Goal: Task Accomplishment & Management: Use online tool/utility

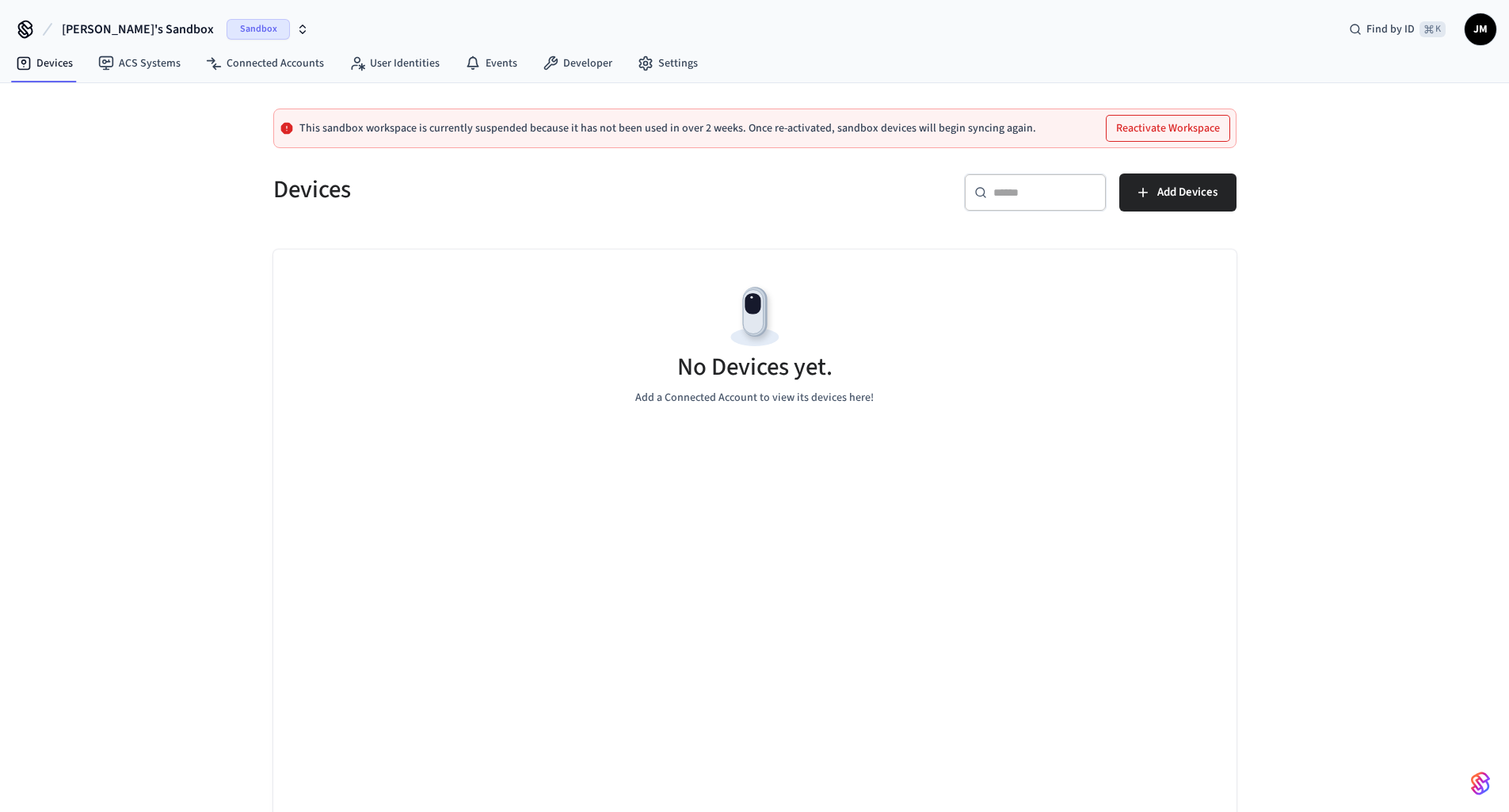
click at [227, 26] on span "Sandbox" at bounding box center [258, 30] width 64 height 21
click at [37, 100] on span "Cielo Locks" at bounding box center [47, 102] width 54 height 16
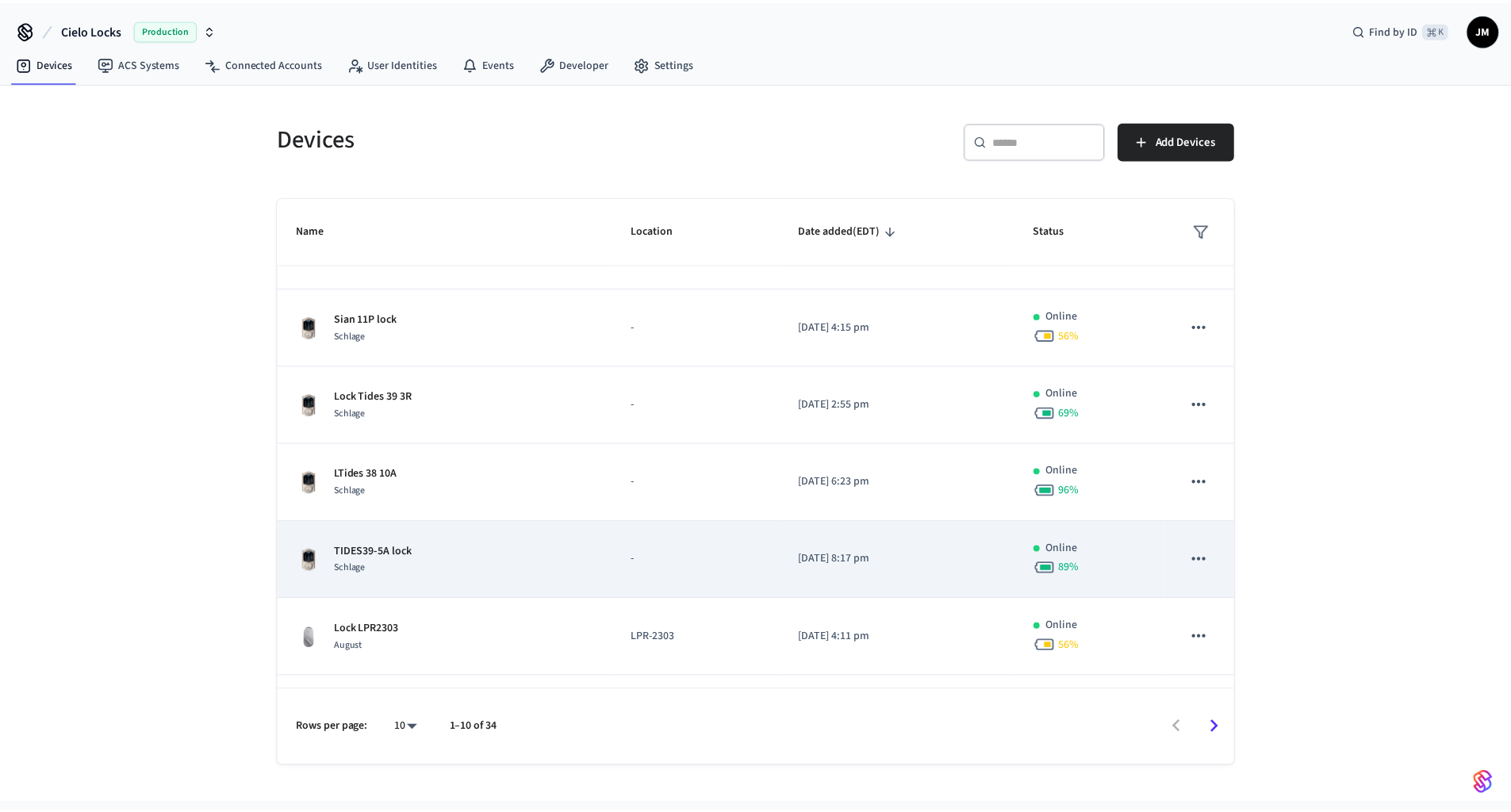
scroll to position [352, 0]
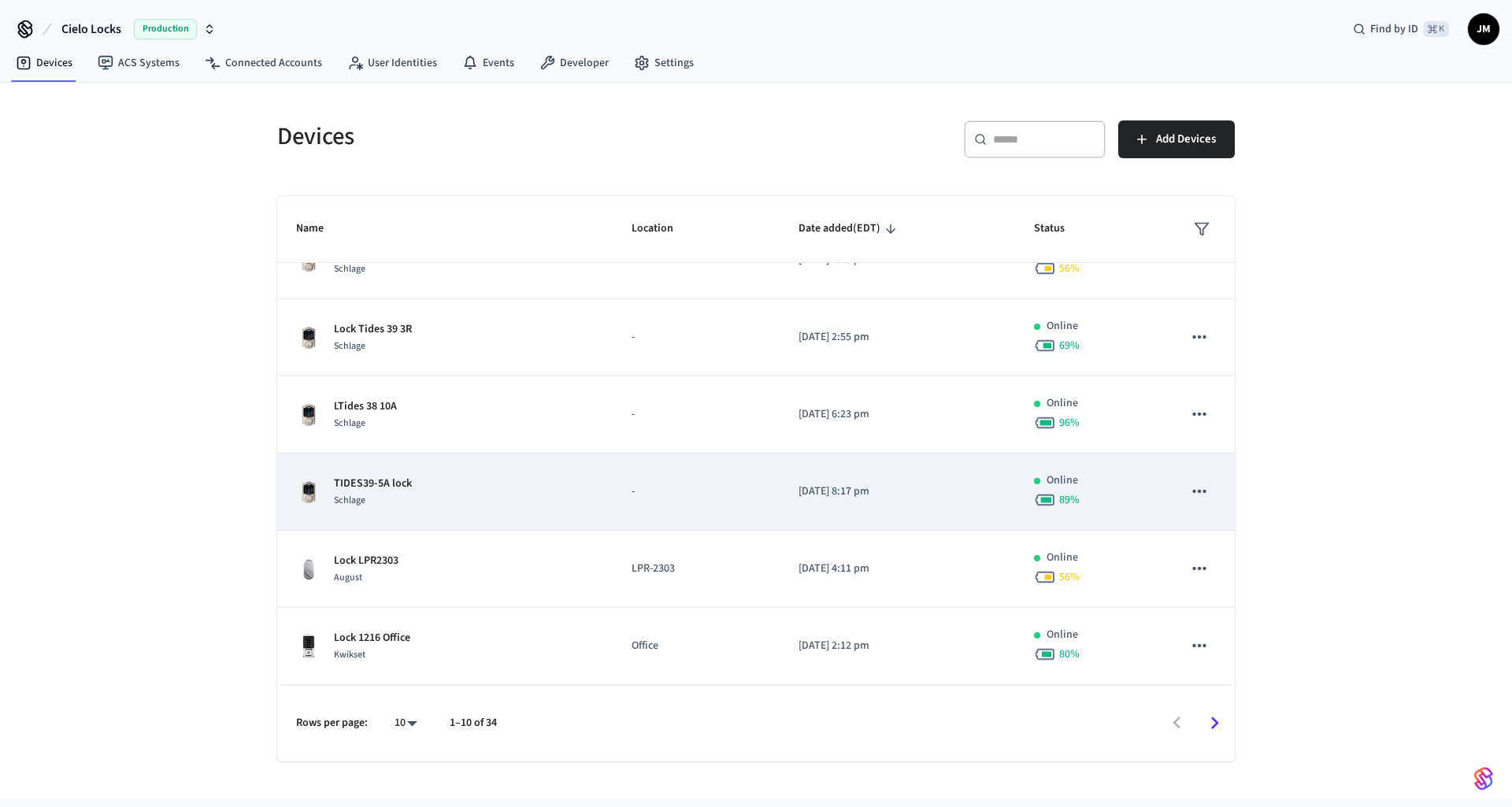
click at [393, 487] on p "TIDES39-5A lock" at bounding box center [372, 483] width 78 height 16
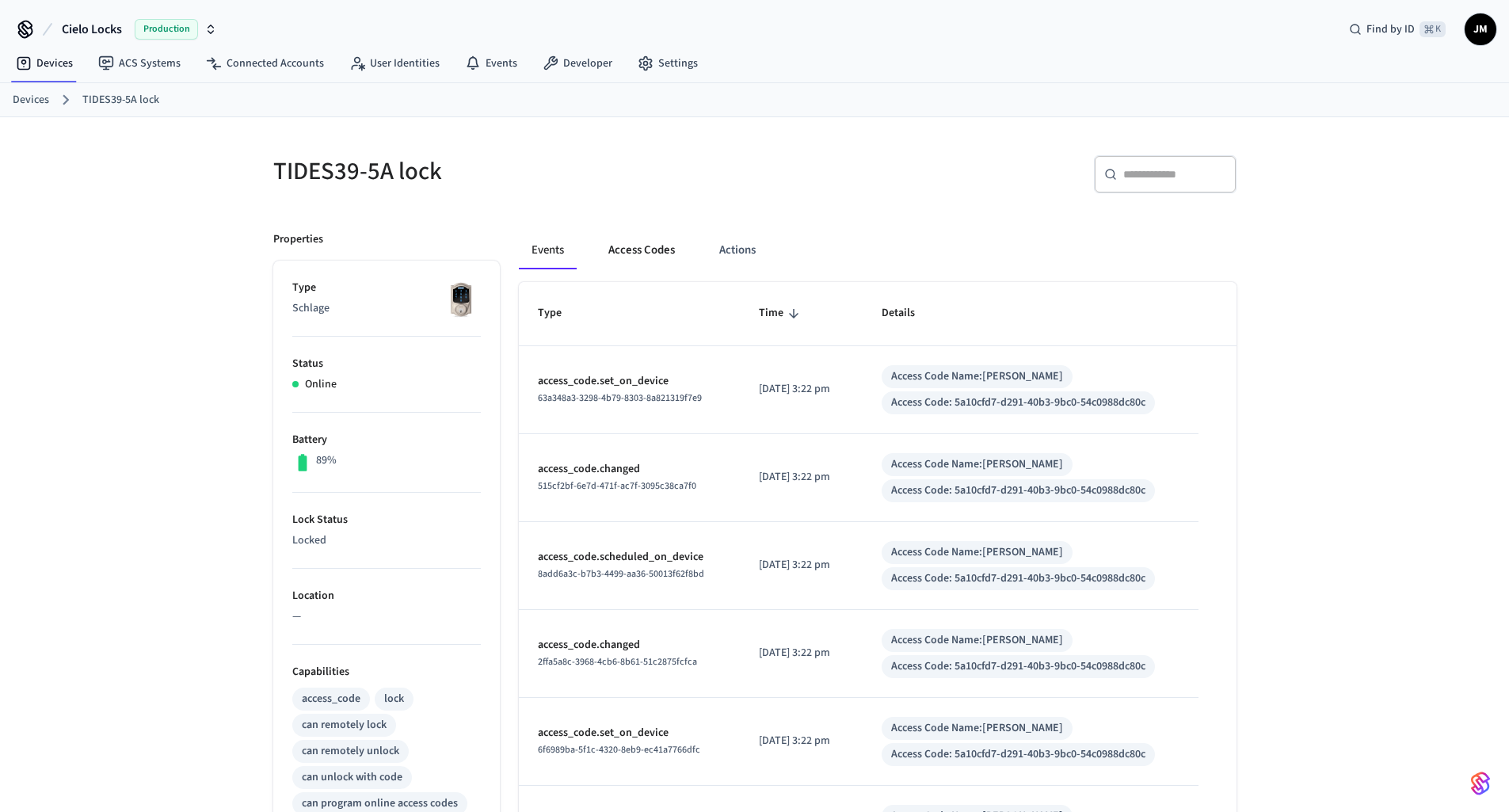
click at [621, 254] on button "Access Codes" at bounding box center [641, 250] width 91 height 38
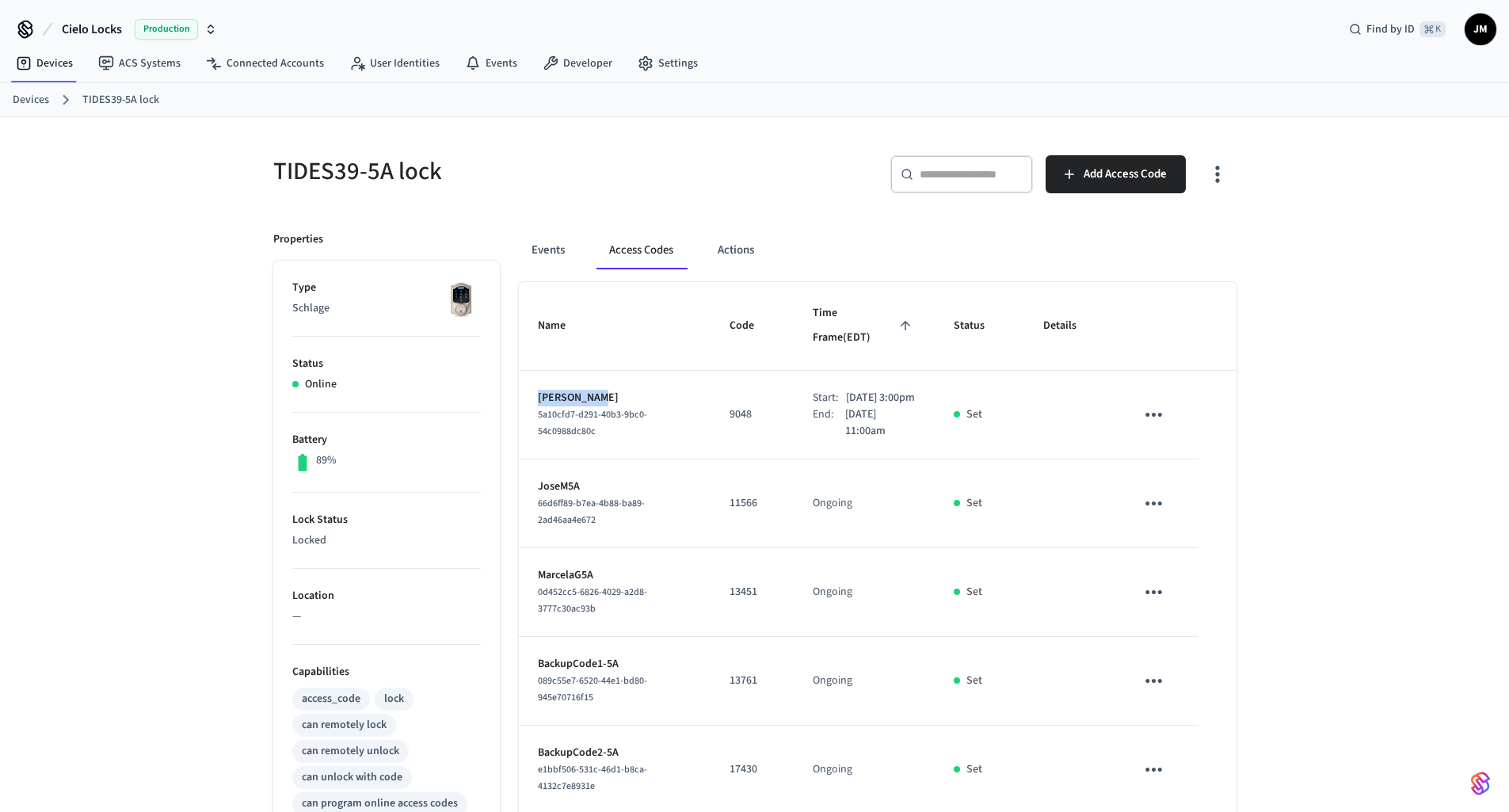
drag, startPoint x: 594, startPoint y: 382, endPoint x: 535, endPoint y: 382, distance: 59.0
click at [535, 382] on td "[PERSON_NAME] 5a10cfd7-d291-40b3-9bc0-54c0988dc80c" at bounding box center [614, 415] width 193 height 89
copy p "[PERSON_NAME]"
click at [560, 252] on button "Events" at bounding box center [547, 250] width 58 height 38
